Goal: Transaction & Acquisition: Purchase product/service

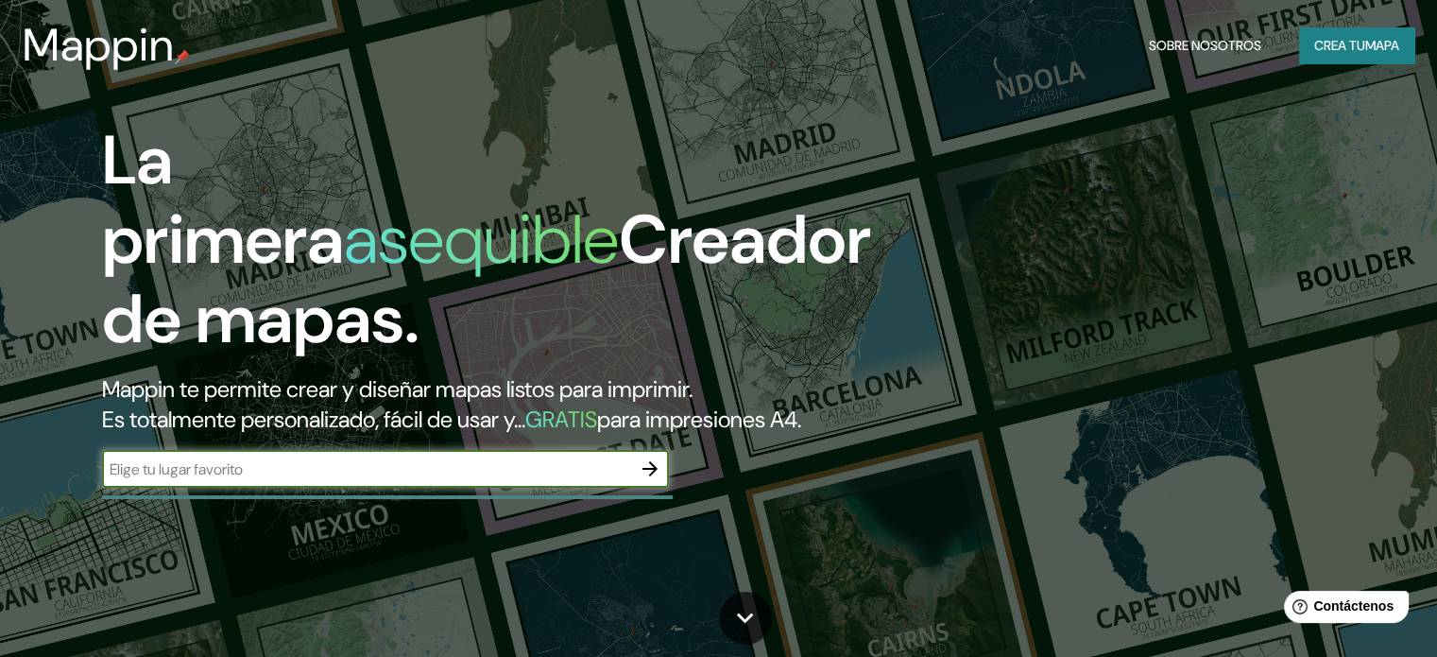
click at [321, 480] on input "text" at bounding box center [366, 469] width 529 height 22
type input "san [PERSON_NAME]"
click at [652, 476] on icon "button" at bounding box center [649, 468] width 15 height 15
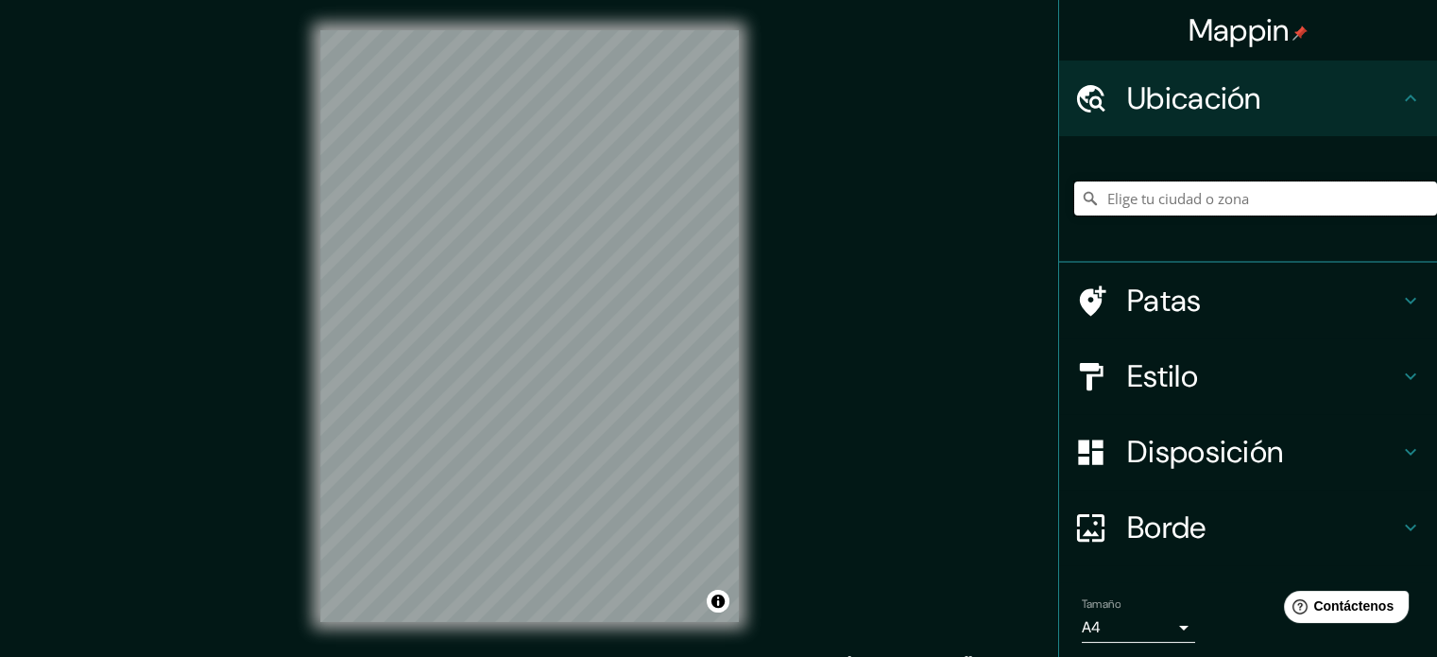
click at [1219, 197] on input "Elige tu ciudad o zona" at bounding box center [1255, 198] width 363 height 34
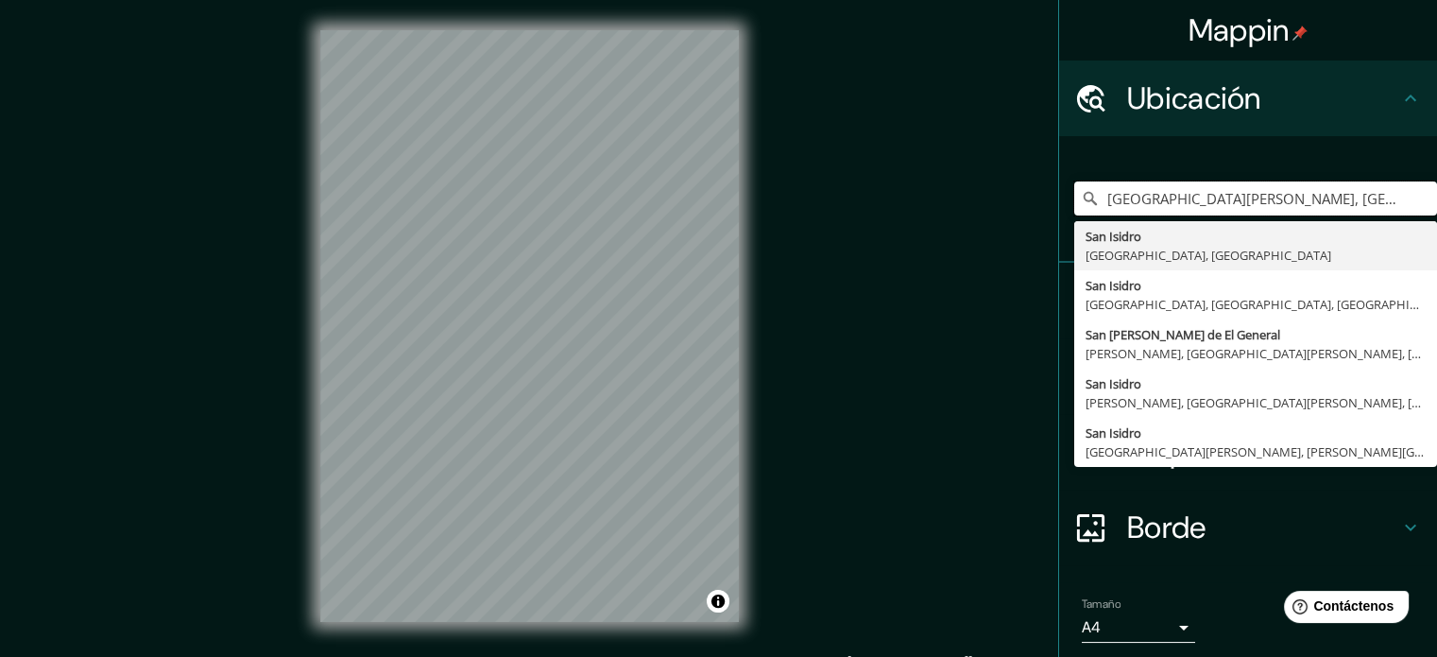
scroll to position [0, 18]
drag, startPoint x: 1164, startPoint y: 194, endPoint x: 1401, endPoint y: 217, distance: 238.3
click at [1401, 217] on div "[GEOGRAPHIC_DATA][PERSON_NAME], [GEOGRAPHIC_DATA], [GEOGRAPHIC_DATA] [GEOGRAPHI…" at bounding box center [1255, 198] width 363 height 94
type input "[GEOGRAPHIC_DATA][PERSON_NAME], [GEOGRAPHIC_DATA], [GEOGRAPHIC_DATA], [GEOGRAPH…"
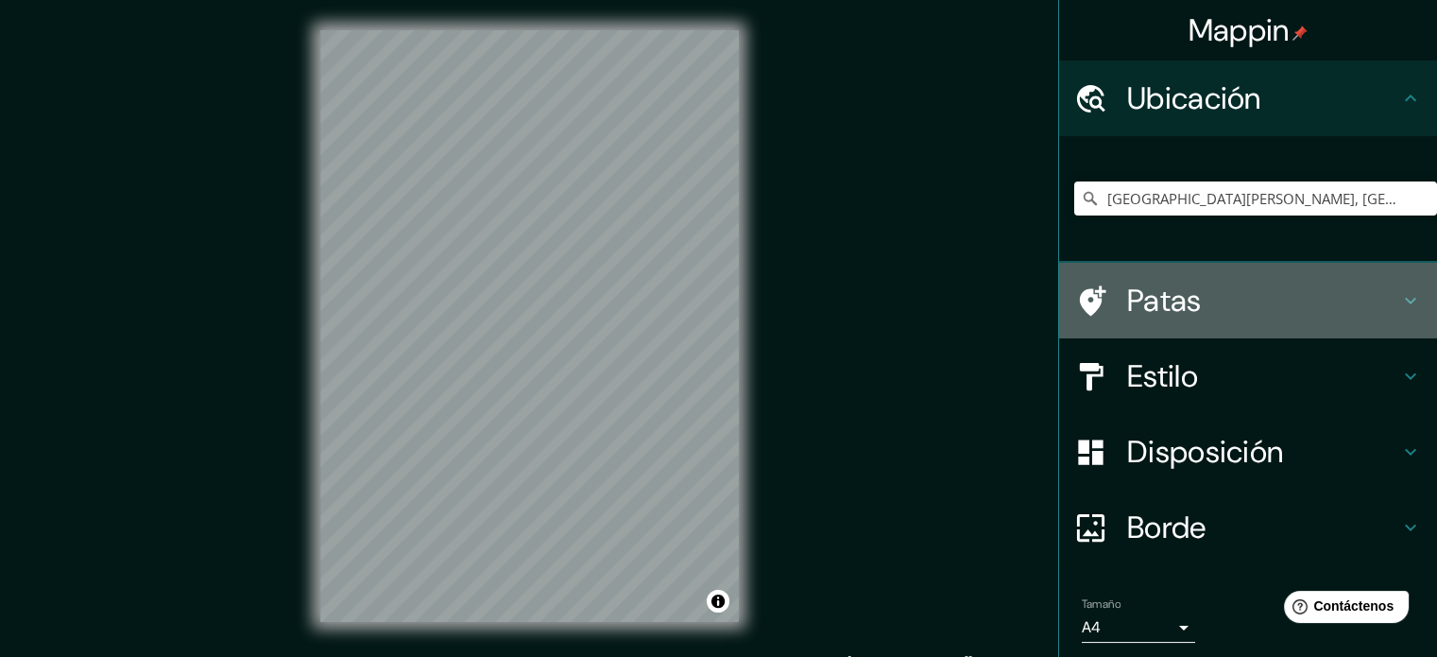
click at [1155, 294] on font "Patas" at bounding box center [1164, 301] width 75 height 40
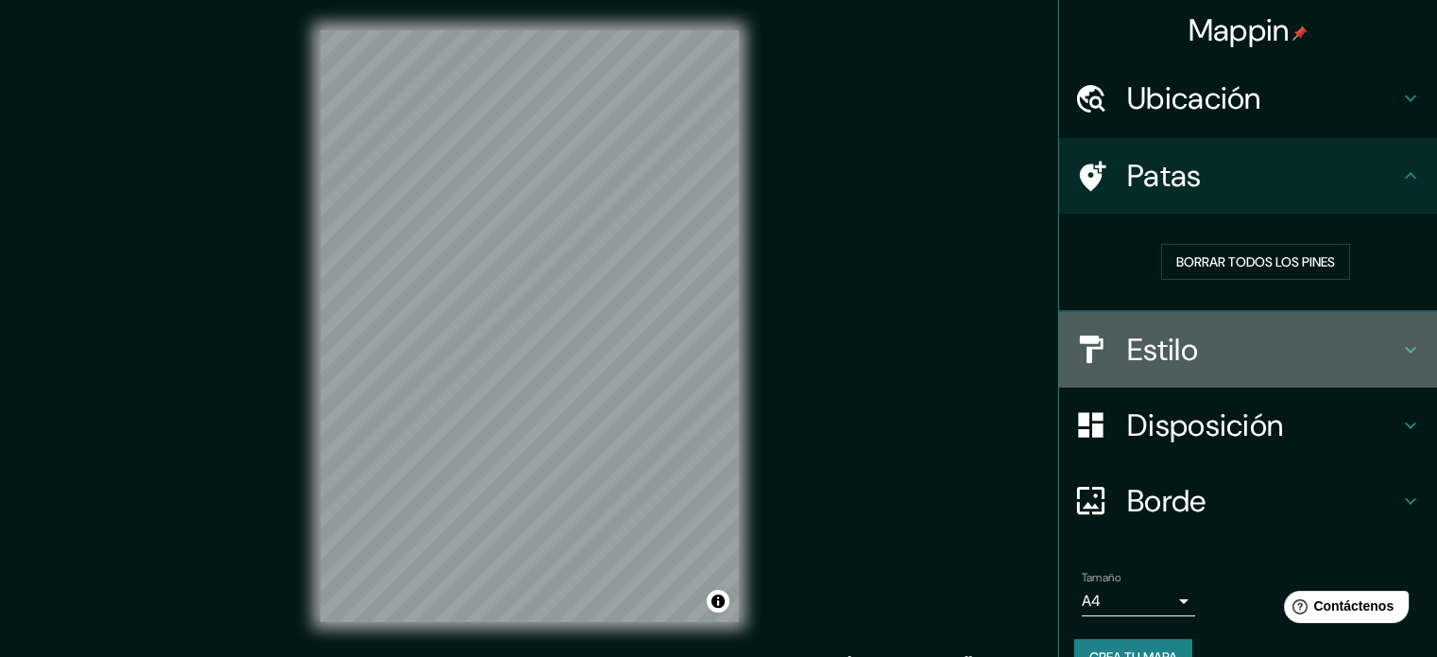
click at [1176, 322] on div "Estilo" at bounding box center [1248, 350] width 378 height 76
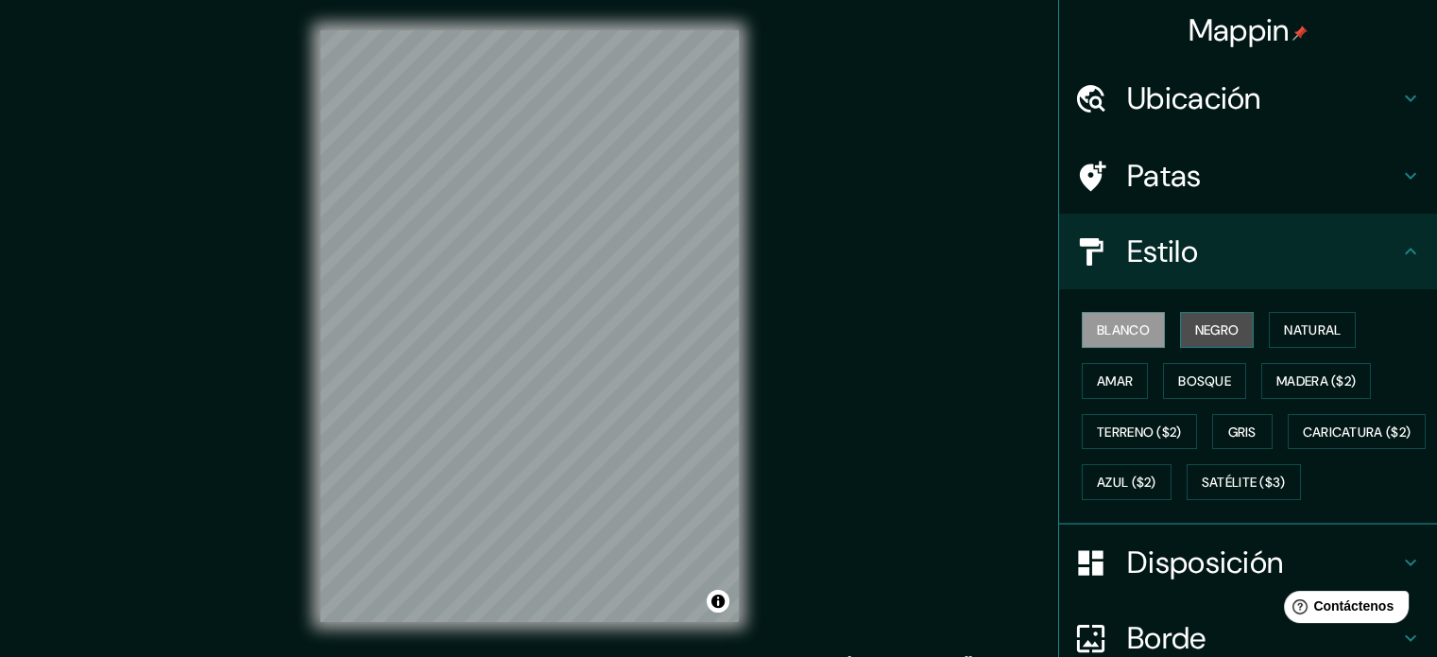
click at [1210, 328] on font "Negro" at bounding box center [1217, 329] width 44 height 17
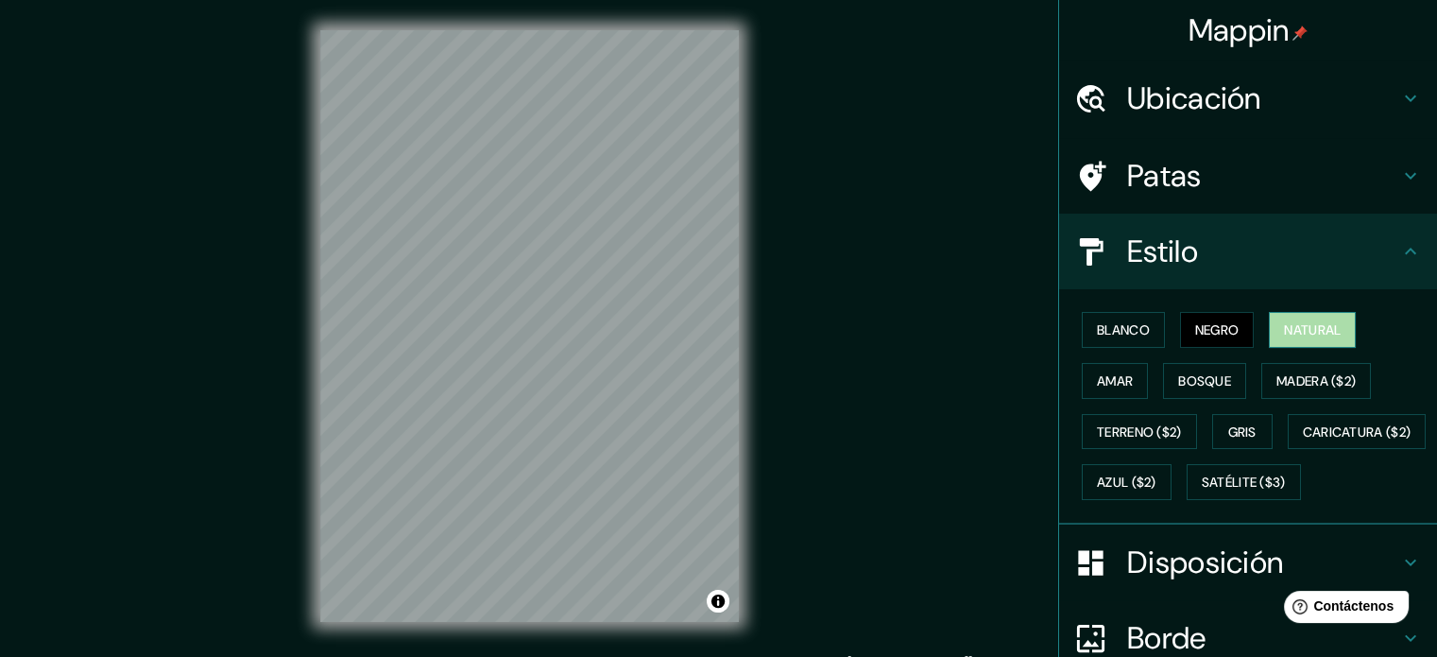
click at [1286, 327] on font "Natural" at bounding box center [1312, 329] width 57 height 17
click at [1179, 379] on font "Bosque" at bounding box center [1204, 380] width 53 height 17
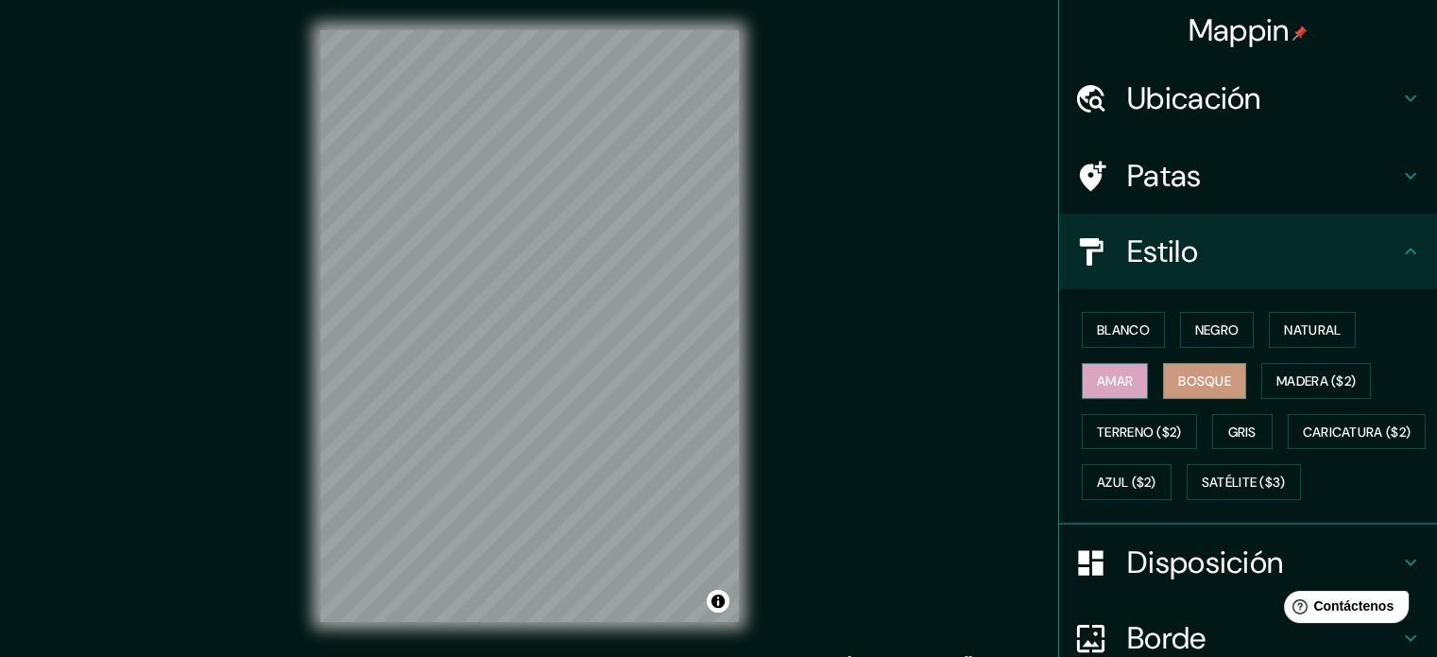
click at [1119, 374] on font "Amar" at bounding box center [1115, 380] width 36 height 17
click at [1269, 336] on button "Natural" at bounding box center [1312, 330] width 87 height 36
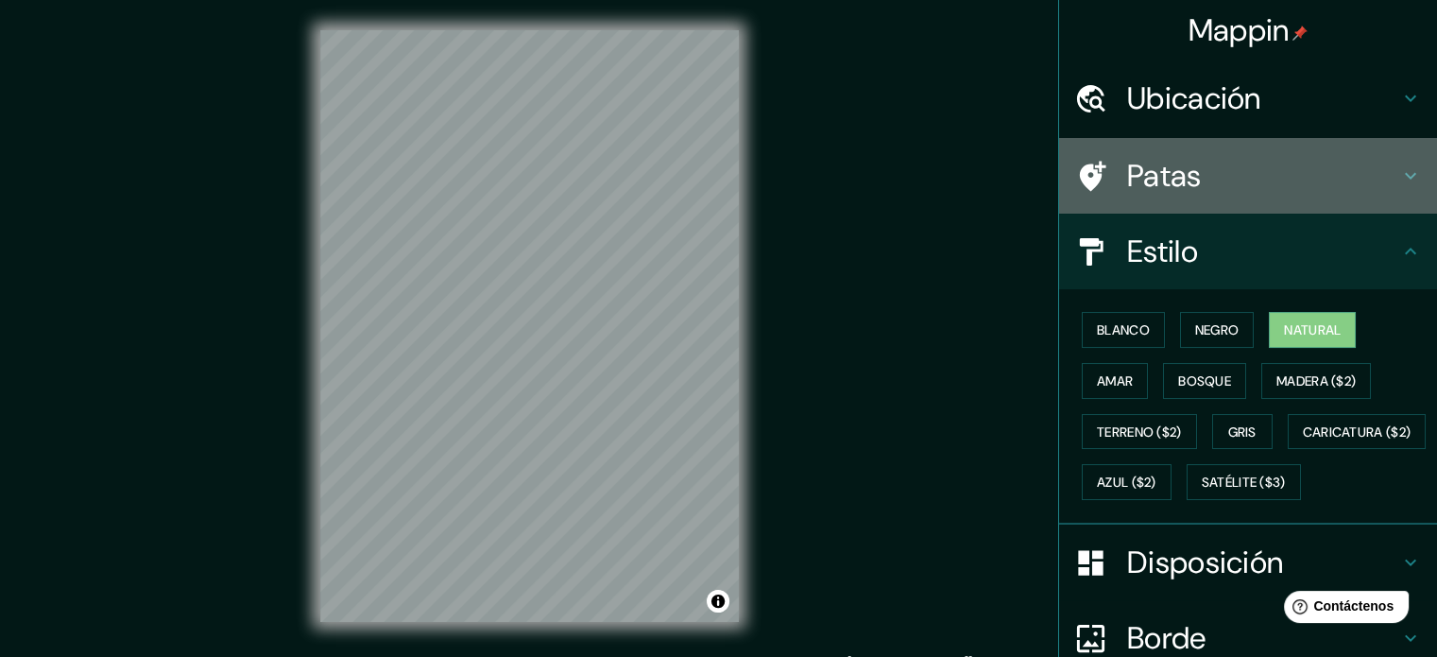
click at [1144, 194] on font "Patas" at bounding box center [1164, 176] width 75 height 40
click at [1245, 164] on h4 "Patas" at bounding box center [1263, 176] width 272 height 38
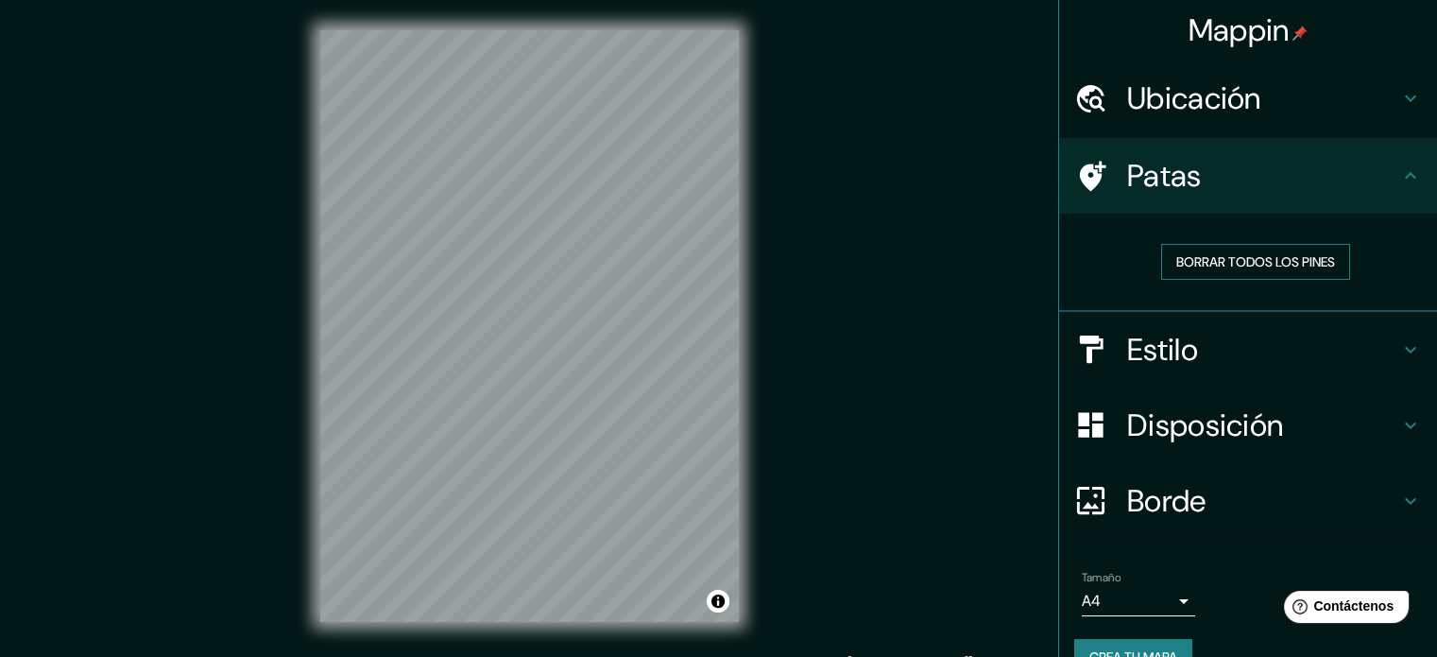
click at [1255, 258] on font "Borrar todos los pines" at bounding box center [1255, 261] width 159 height 17
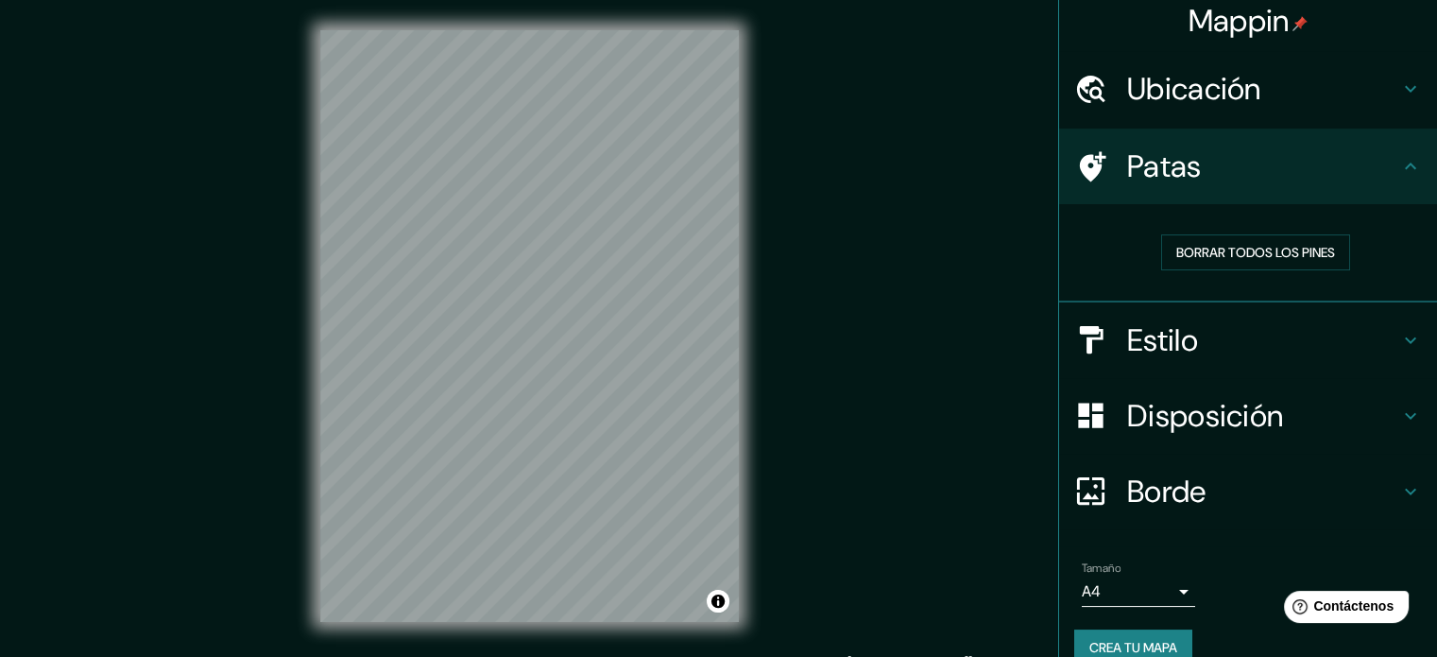
scroll to position [38, 0]
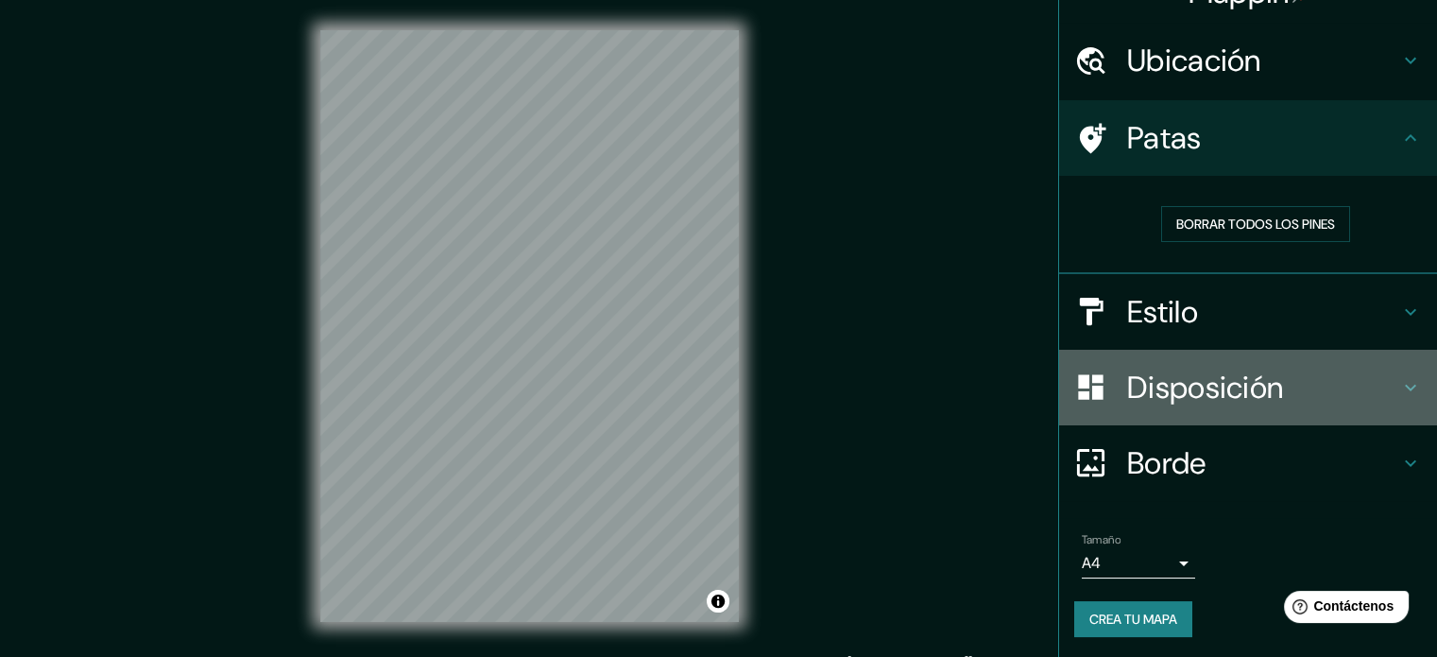
click at [1187, 401] on font "Disposición" at bounding box center [1205, 388] width 156 height 40
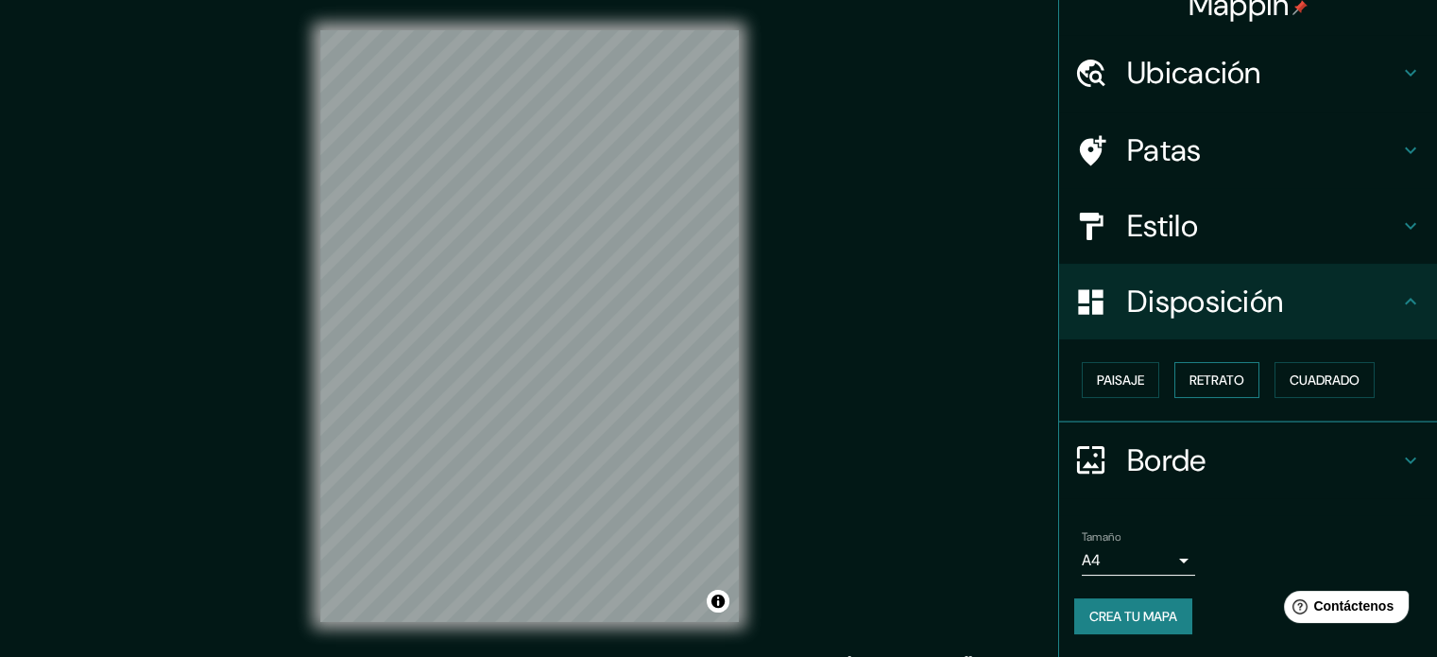
scroll to position [23, 0]
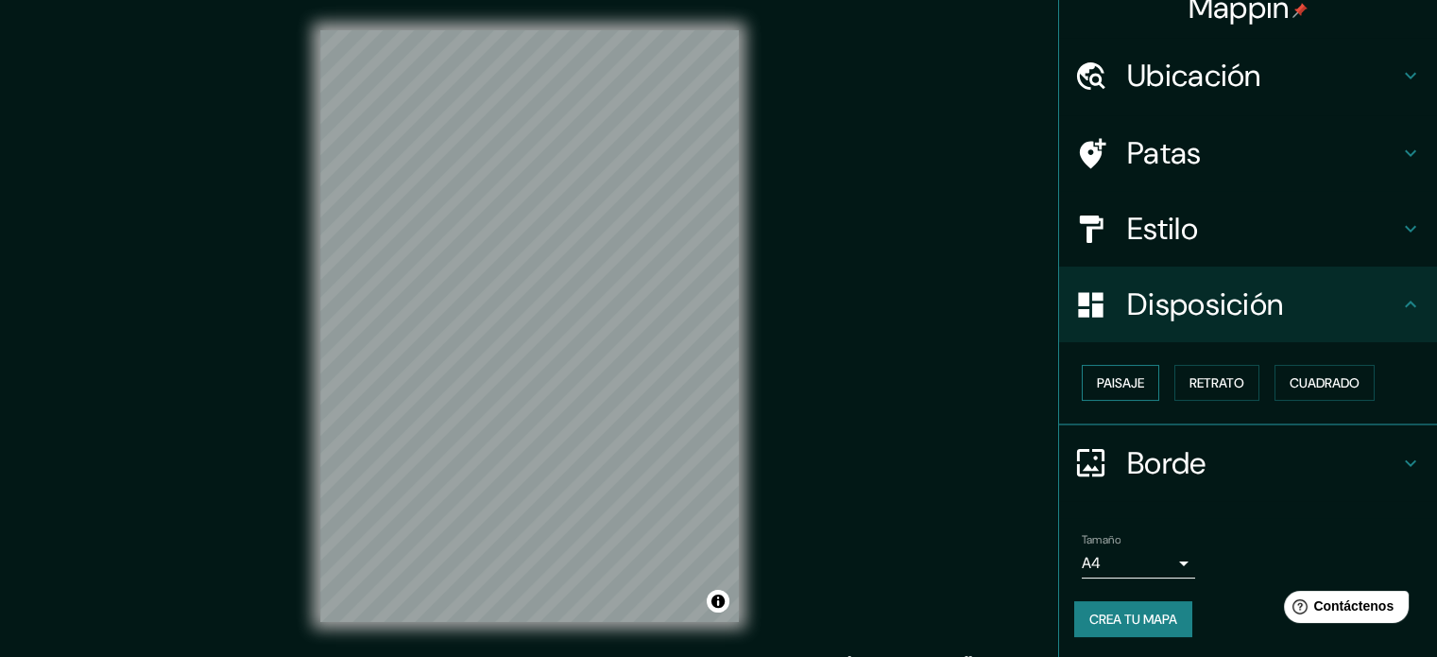
click at [1109, 381] on font "Paisaje" at bounding box center [1120, 382] width 47 height 17
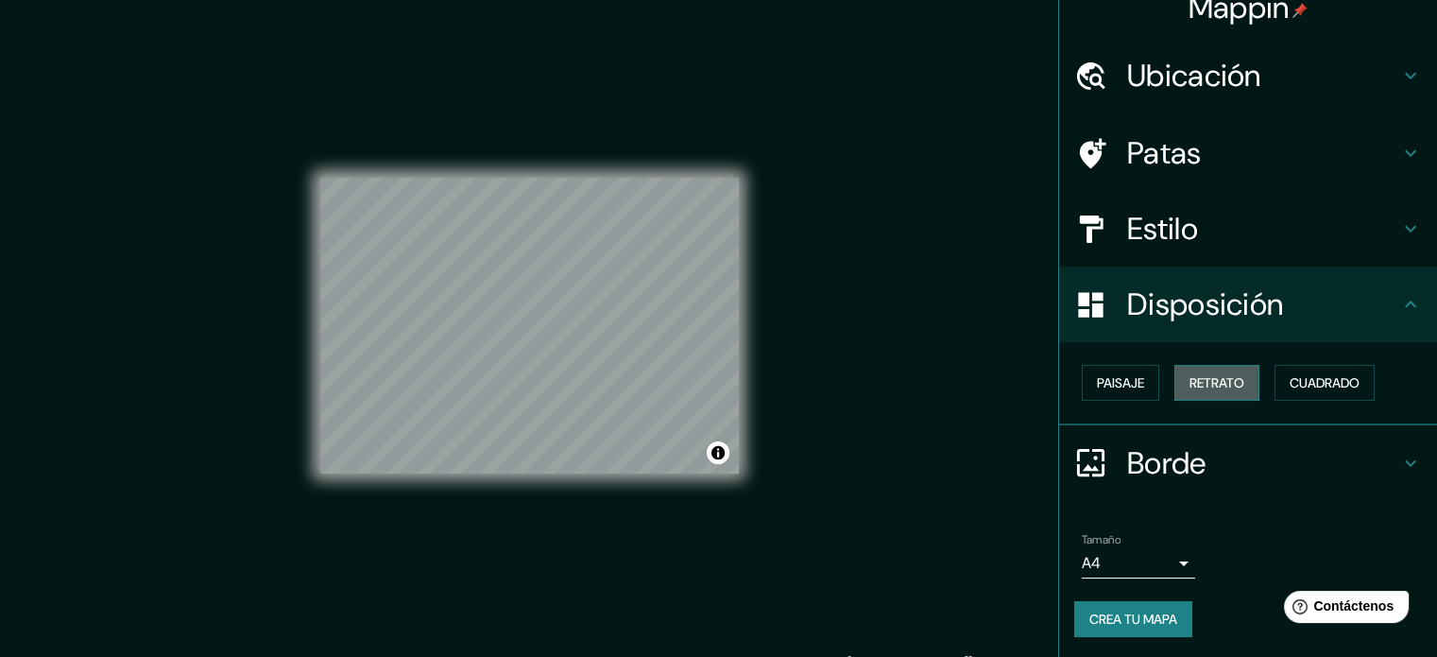
click at [1219, 374] on font "Retrato" at bounding box center [1217, 382] width 55 height 17
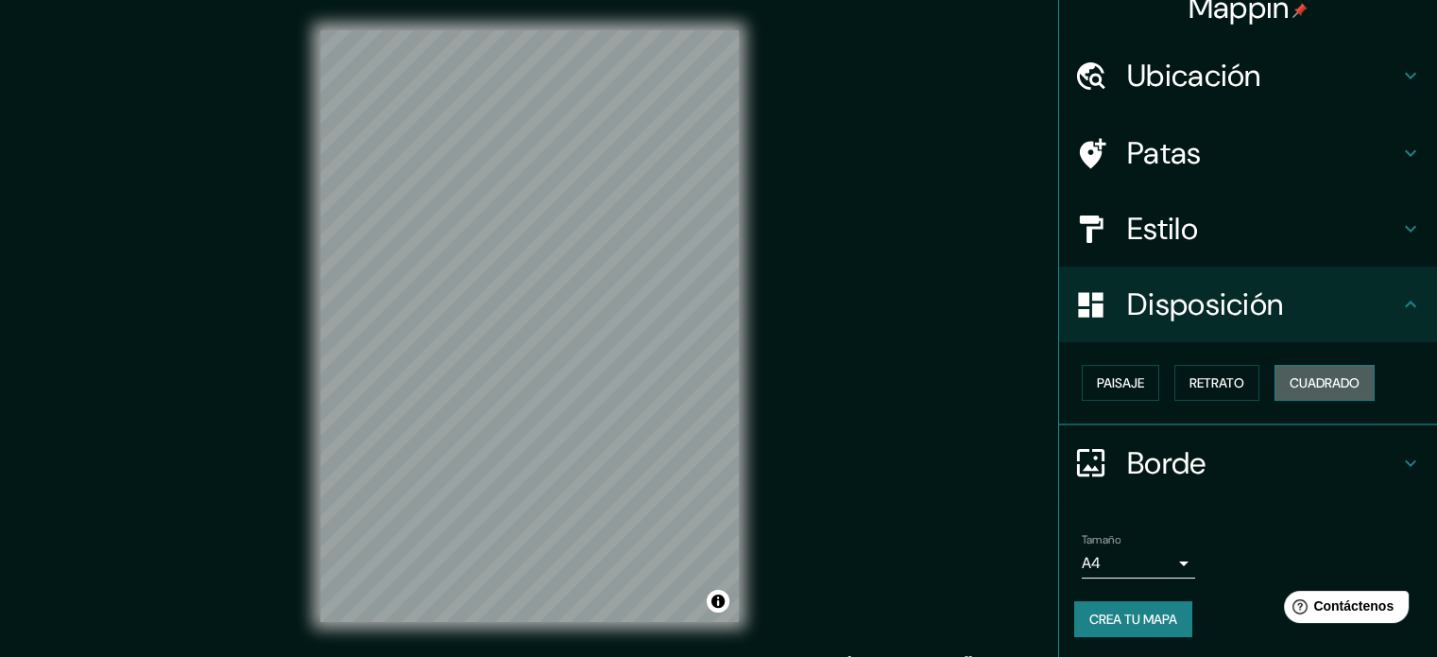
click at [1339, 385] on font "Cuadrado" at bounding box center [1325, 382] width 70 height 17
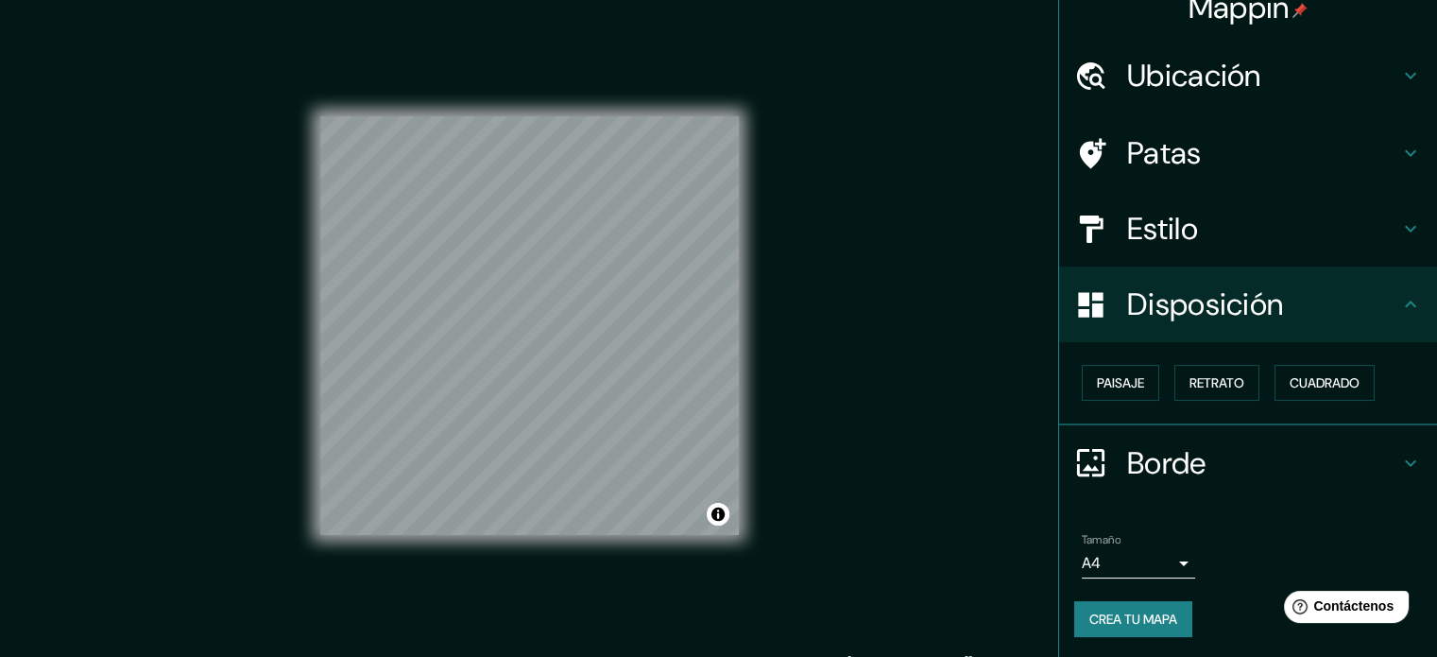
click at [1173, 214] on font "Estilo" at bounding box center [1162, 229] width 71 height 40
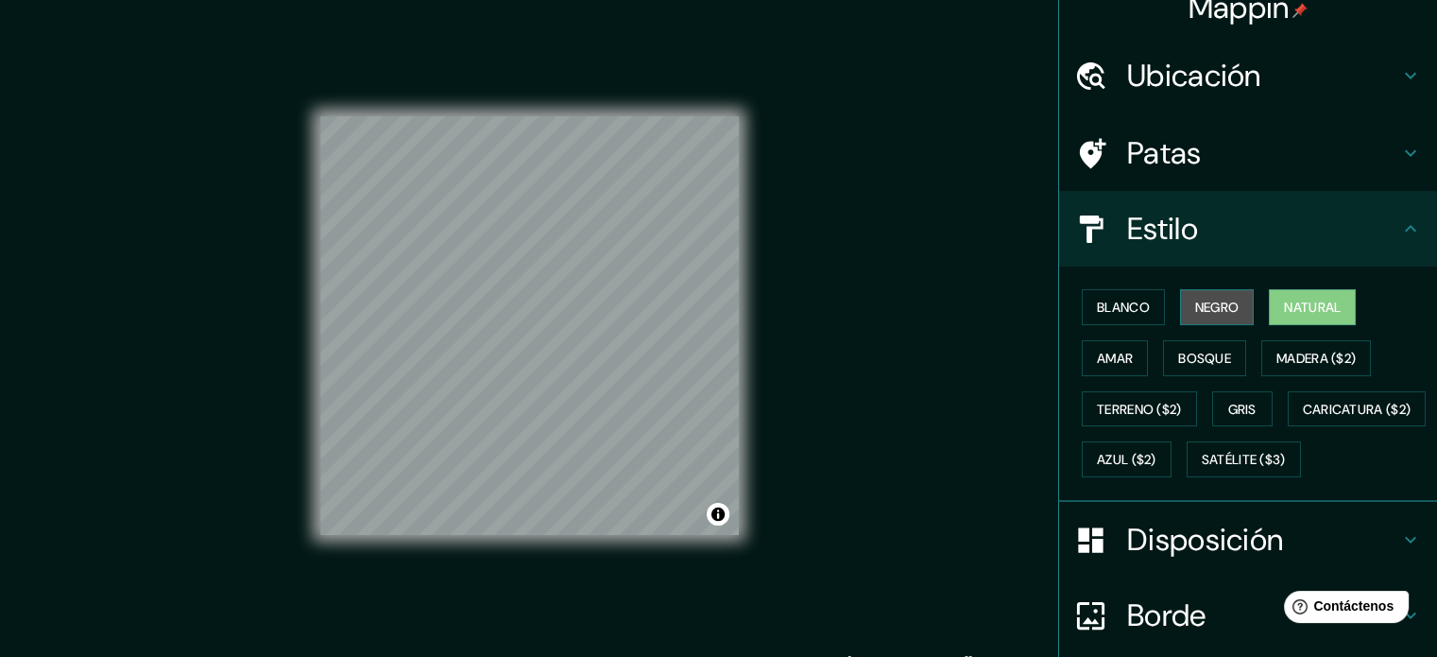
click at [1209, 311] on font "Negro" at bounding box center [1217, 307] width 44 height 17
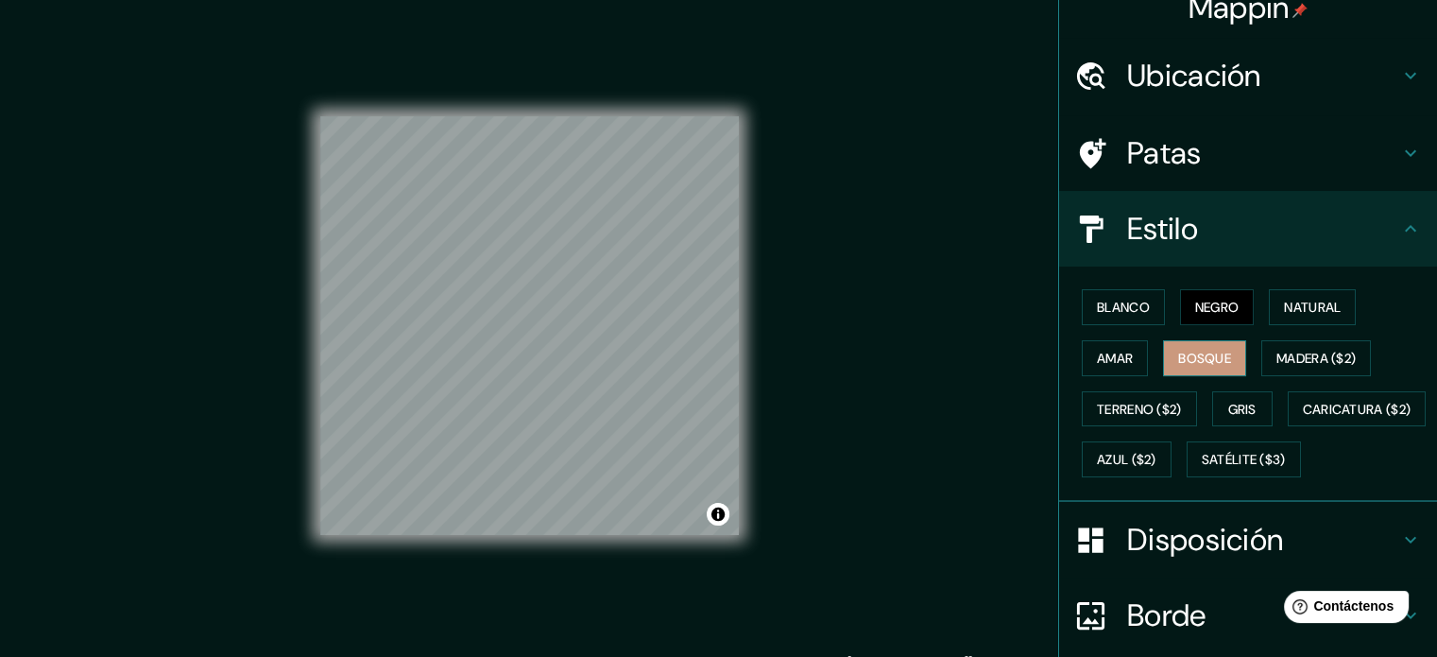
click at [1178, 357] on font "Bosque" at bounding box center [1204, 358] width 53 height 17
click at [1129, 359] on button "Amar" at bounding box center [1115, 358] width 66 height 36
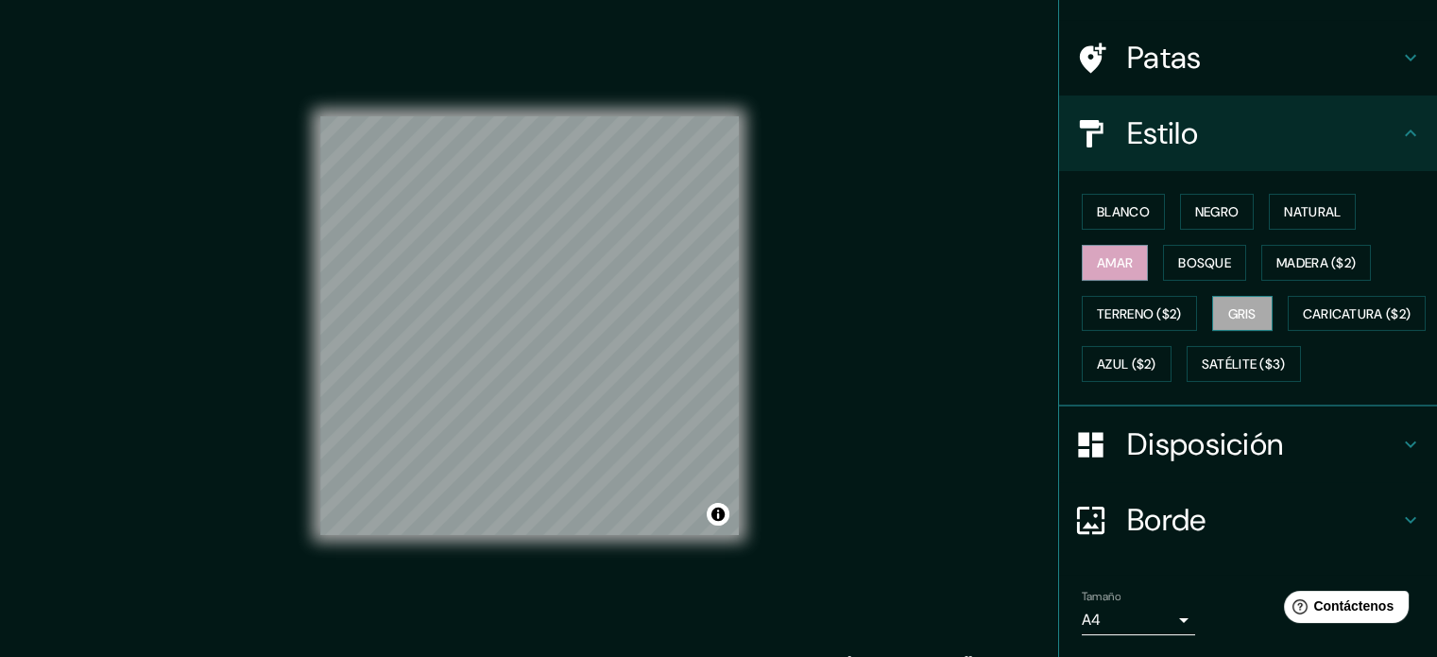
scroll to position [223, 0]
